Goal: Transaction & Acquisition: Purchase product/service

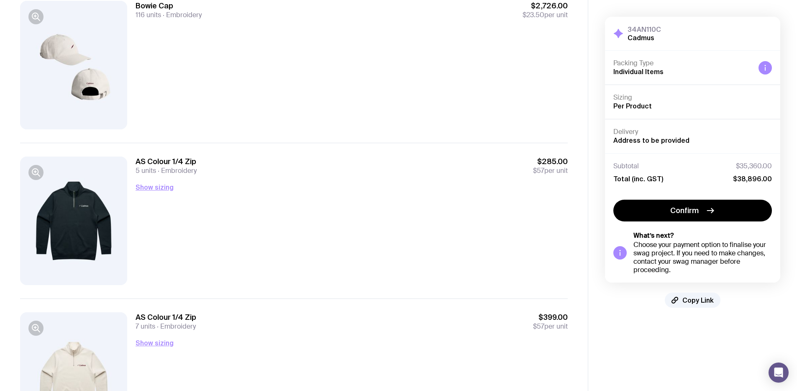
scroll to position [721, 0]
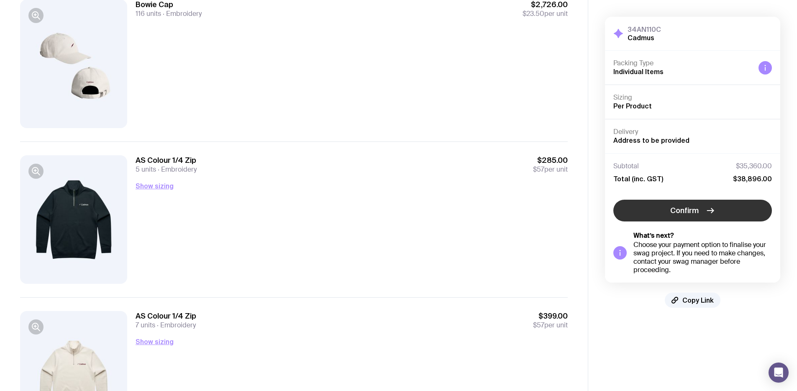
click at [687, 212] on span "Confirm" at bounding box center [684, 210] width 28 height 10
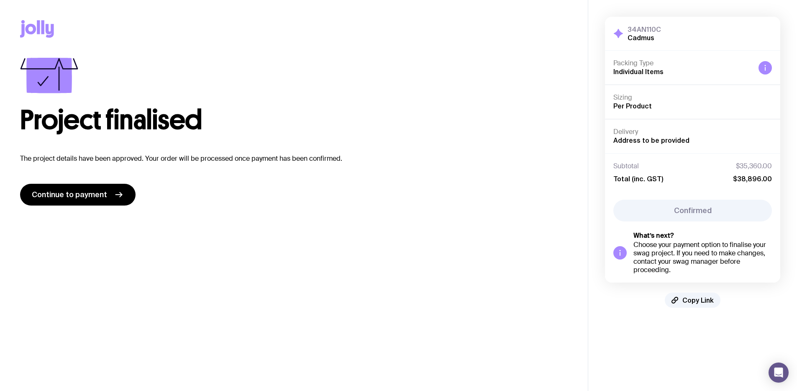
scroll to position [0, 0]
click at [98, 196] on span "Continue to payment" at bounding box center [69, 195] width 75 height 10
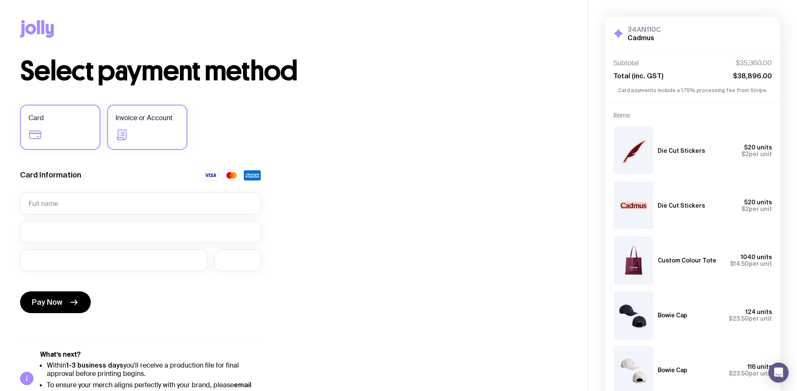
click at [152, 136] on label "Invoice or Account" at bounding box center [147, 127] width 80 height 45
click at [0, 0] on input "Invoice or Account" at bounding box center [0, 0] width 0 height 0
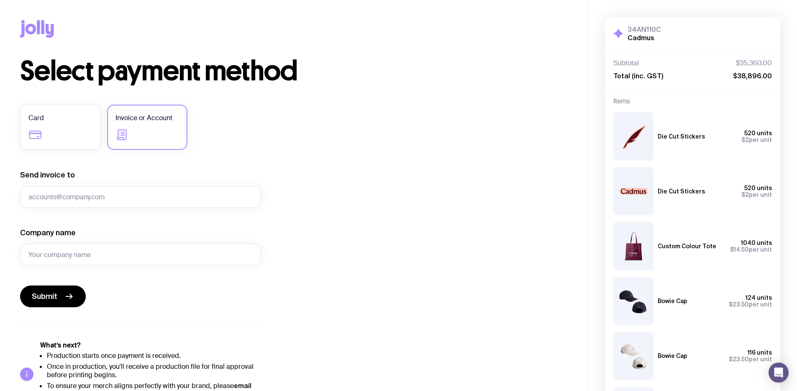
scroll to position [20, 0]
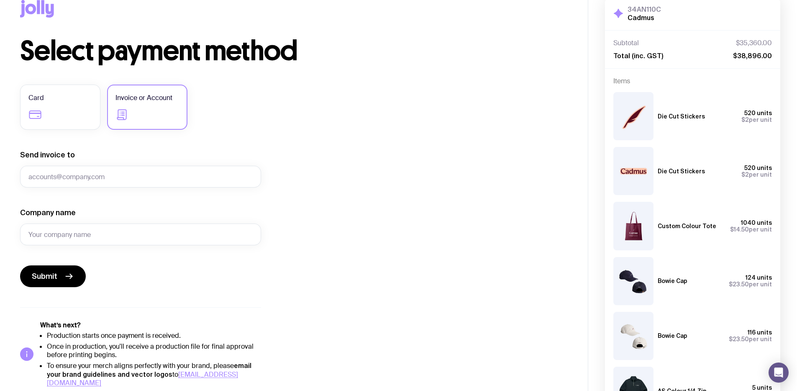
click at [150, 189] on form "Send invoice to Company name Submit" at bounding box center [140, 218] width 241 height 137
click at [147, 176] on input "Send invoice to" at bounding box center [140, 177] width 241 height 22
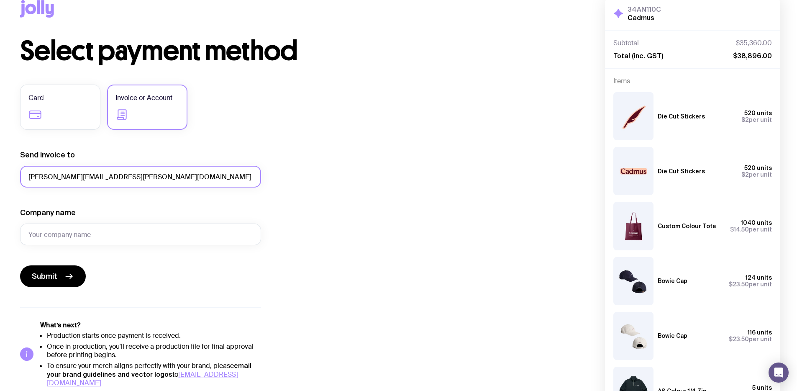
type input "[PERSON_NAME][EMAIL_ADDRESS][PERSON_NAME][DOMAIN_NAME]"
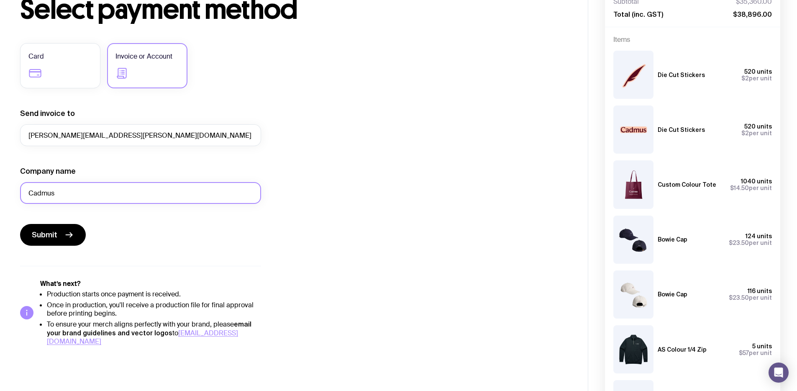
scroll to position [0, 0]
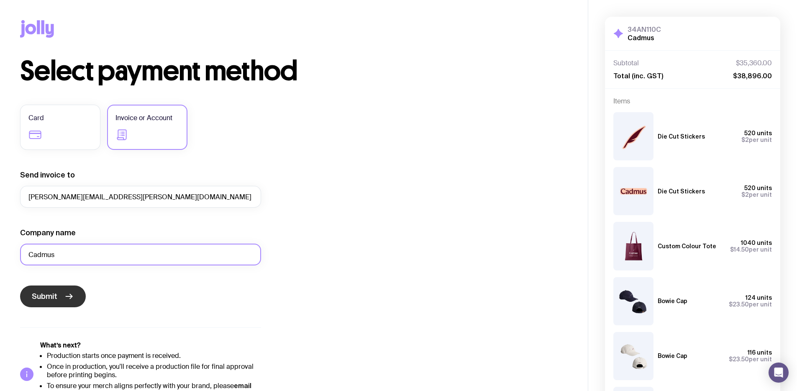
type input "Cadmus"
click at [60, 295] on button "Submit" at bounding box center [53, 296] width 66 height 22
